Goal: Transaction & Acquisition: Register for event/course

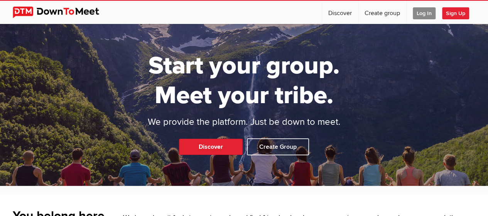
click at [420, 12] on span "Log In" at bounding box center [424, 13] width 23 height 12
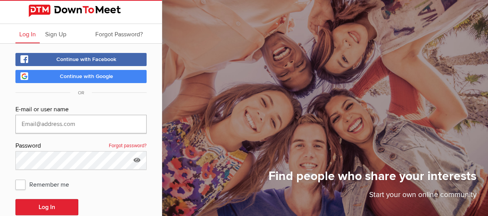
drag, startPoint x: 38, startPoint y: 130, endPoint x: 42, endPoint y: 126, distance: 4.6
click at [38, 131] on input "text" at bounding box center [80, 124] width 131 height 19
type input "[EMAIL_ADDRESS][DOMAIN_NAME]"
click at [139, 158] on icon at bounding box center [137, 160] width 12 height 18
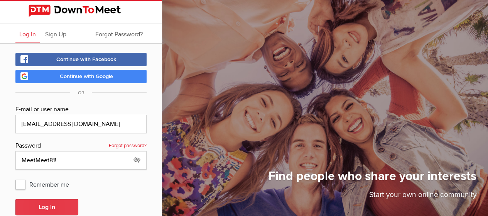
click at [43, 206] on button "Log In" at bounding box center [46, 207] width 63 height 16
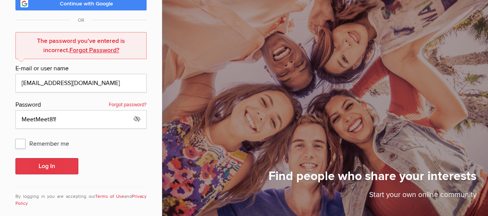
scroll to position [81, 0]
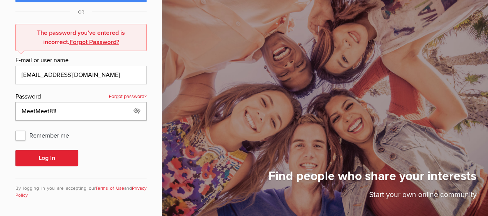
click at [64, 109] on input "MeetMeet81!" at bounding box center [80, 111] width 131 height 19
type input "MeetMeet81"
click at [41, 155] on button "Log In" at bounding box center [46, 158] width 63 height 16
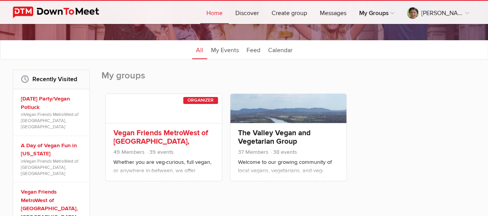
scroll to position [77, 0]
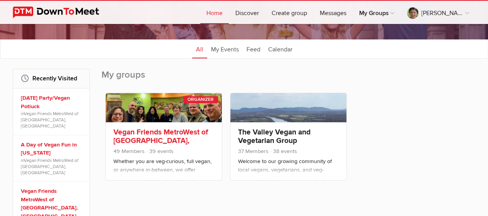
click at [137, 130] on link "Vegan Friends MetroWest of Boston, MA" at bounding box center [160, 140] width 94 height 26
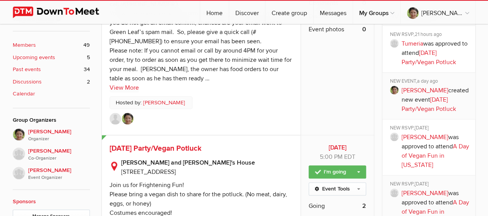
scroll to position [424, 0]
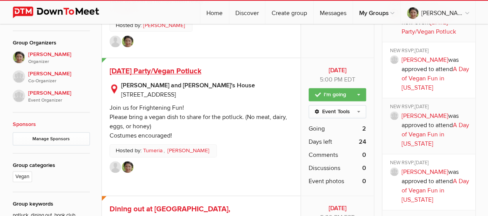
click at [155, 66] on span "Halloween Party/Vegan Potluck" at bounding box center [156, 70] width 92 height 9
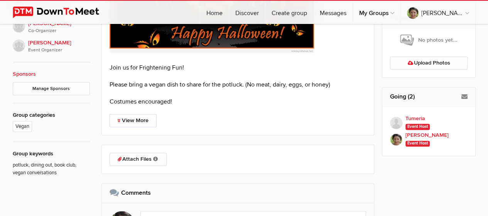
scroll to position [463, 0]
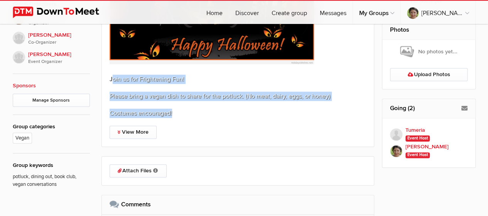
drag, startPoint x: 111, startPoint y: 78, endPoint x: 206, endPoint y: 105, distance: 98.6
click at [206, 105] on div "Join us for Frightening Fun! Please bring a vegan dish to share for the potluck…" at bounding box center [238, 31] width 257 height 174
click at [170, 115] on p "Costumes encouraged!" at bounding box center [238, 112] width 257 height 9
drag, startPoint x: 201, startPoint y: 115, endPoint x: 97, endPoint y: 68, distance: 114.4
click at [97, 68] on div "Public event Anyone who has access to the group can see the event, description,…" at bounding box center [244, 5] width 463 height 590
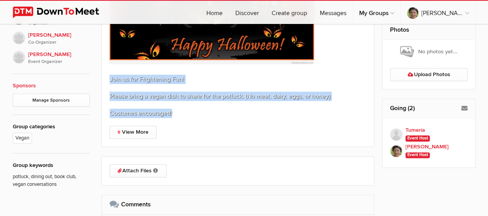
copy div "Join us for Frightening Fun! Please bring a vegan dish to share for the potluck…"
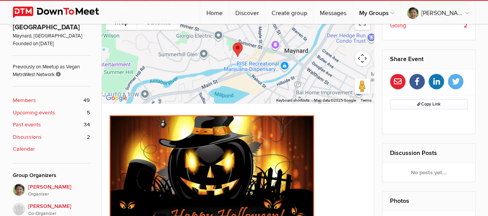
scroll to position [77, 0]
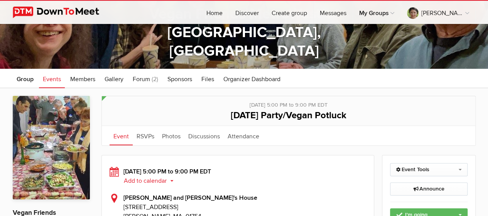
drag, startPoint x: 223, startPoint y: 115, endPoint x: 356, endPoint y: 113, distance: 133.0
click at [356, 113] on h1 "Halloween Party/Vegan Potluck" at bounding box center [289, 115] width 358 height 20
copy span "Halloween Party/Vegan Potluck"
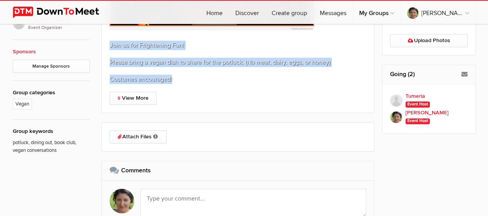
scroll to position [501, 0]
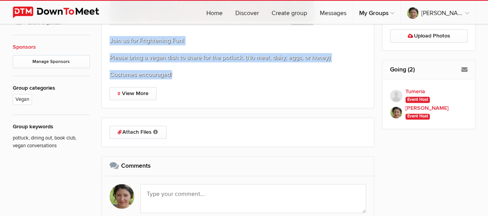
drag, startPoint x: 108, startPoint y: 40, endPoint x: 187, endPoint y: 67, distance: 83.5
copy div "Join us for Frightening Fun! Please bring a vegan dish to share for the potluck…"
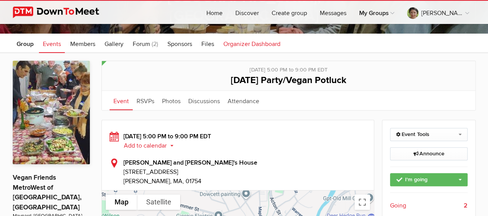
scroll to position [77, 0]
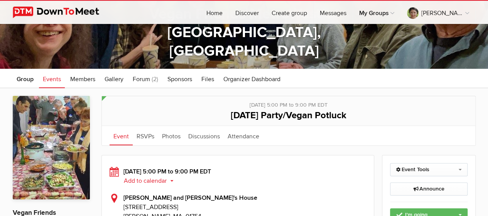
drag, startPoint x: 223, startPoint y: 115, endPoint x: 355, endPoint y: 114, distance: 131.9
click at [355, 115] on h1 "Halloween Party/Vegan Potluck" at bounding box center [289, 115] width 358 height 20
copy span "Halloween Party/Vegan Potluck"
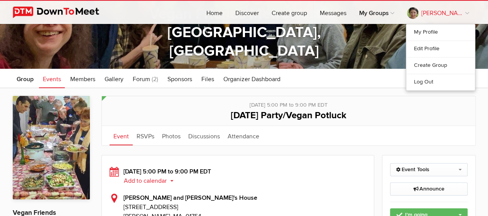
scroll to position [0, 0]
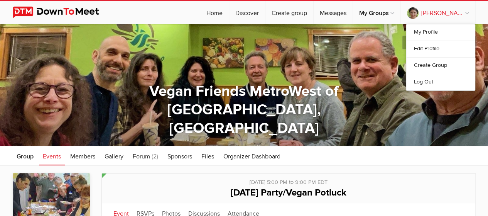
click at [436, 9] on link "Victoria M" at bounding box center [438, 12] width 74 height 23
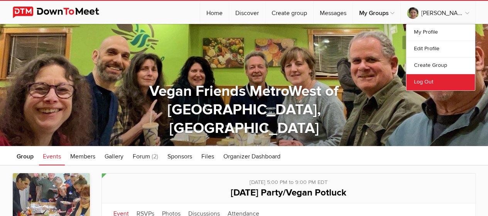
click at [427, 83] on link "Log Out" at bounding box center [440, 82] width 69 height 17
